Goal: Information Seeking & Learning: Find specific fact

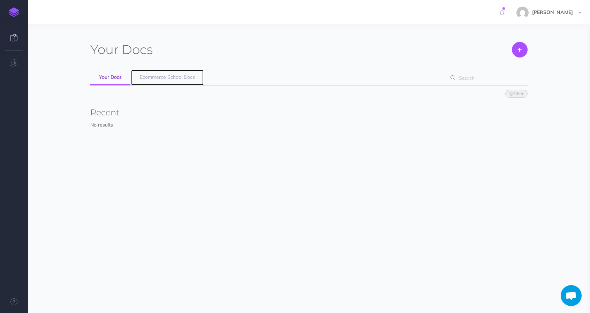
click at [175, 75] on span "Ecommerce School Docs" at bounding box center [167, 77] width 55 height 6
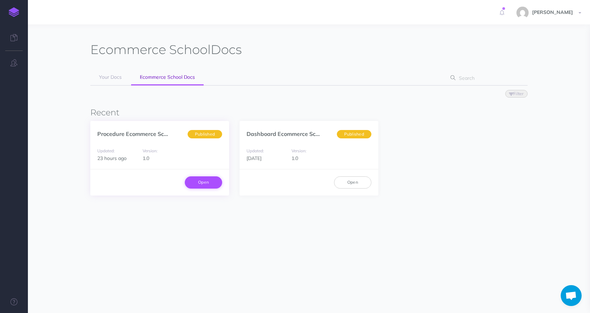
click at [208, 182] on link "Open" at bounding box center [203, 182] width 37 height 12
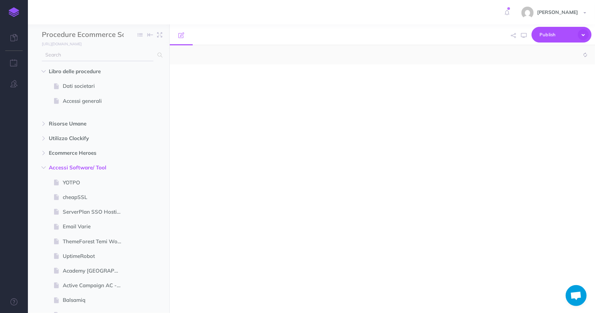
click at [104, 54] on input "text" at bounding box center [98, 55] width 112 height 13
type input "see"
select select "null"
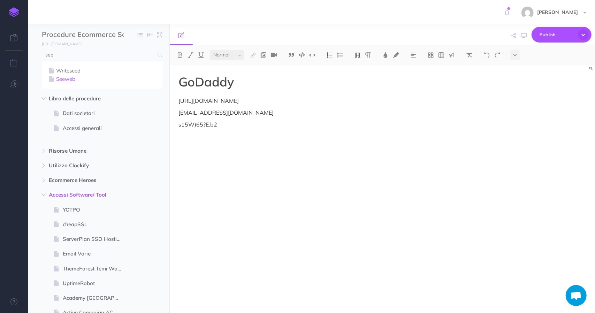
type input "see"
click at [69, 78] on link "Seeweb" at bounding box center [102, 79] width 110 height 8
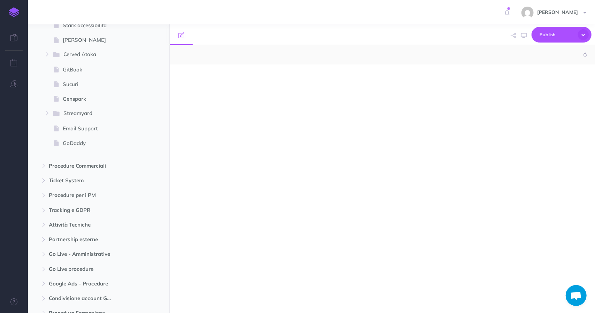
select select "null"
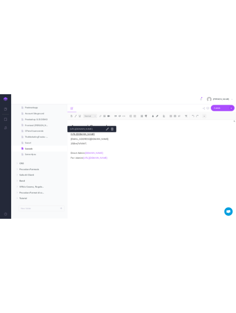
scroll to position [2345, 0]
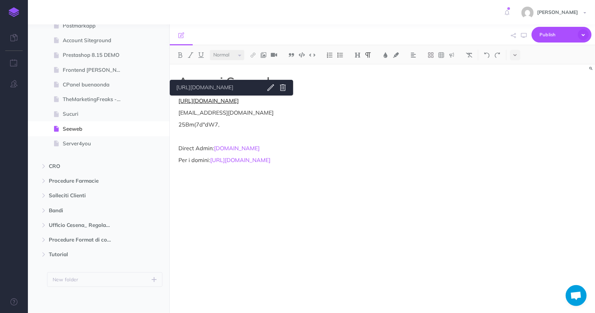
click at [220, 102] on link "https://aop.seeweb.it/" at bounding box center [209, 100] width 60 height 7
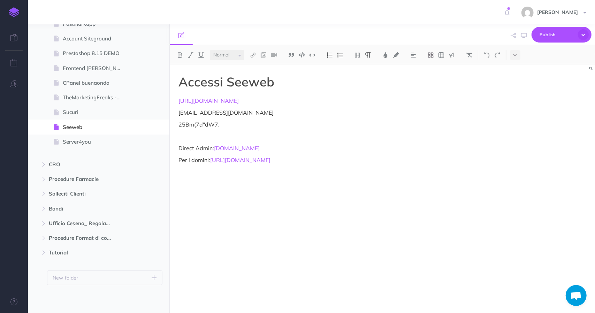
click at [221, 87] on link "https://aop.seeweb.it/" at bounding box center [217, 87] width 87 height 9
click at [208, 113] on p "dev@ecommerce-school.it" at bounding box center [319, 112] width 280 height 8
copy p "dev@ecommerce-school.it"
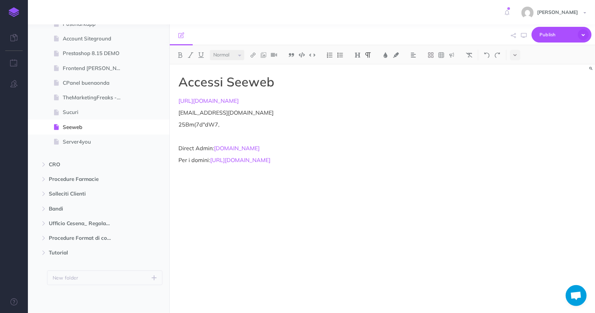
click at [199, 121] on p "25Bm(7d"dW7," at bounding box center [319, 124] width 280 height 8
copy p "25Bm(7d"dW7,"
